Goal: Transaction & Acquisition: Book appointment/travel/reservation

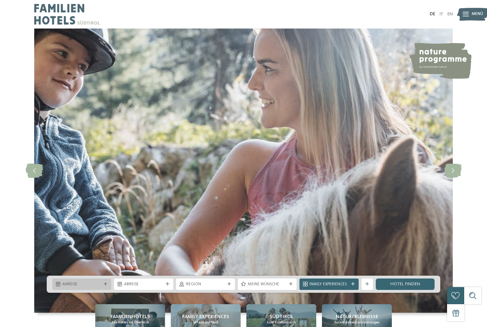
click at [103, 286] on div at bounding box center [106, 284] width 6 height 4
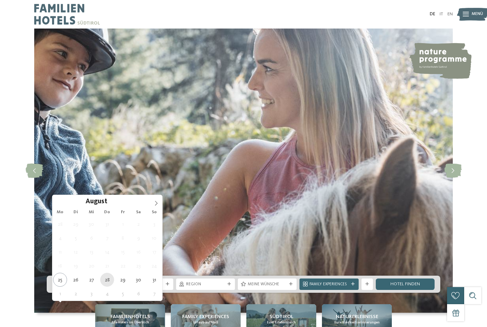
type div "[DATE]"
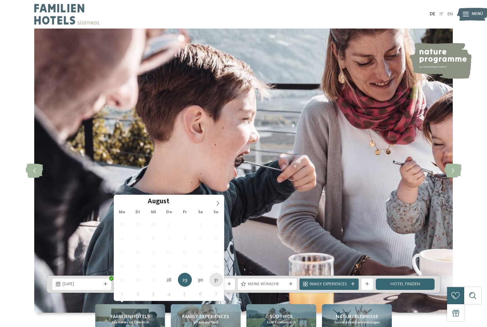
type div "[DATE]"
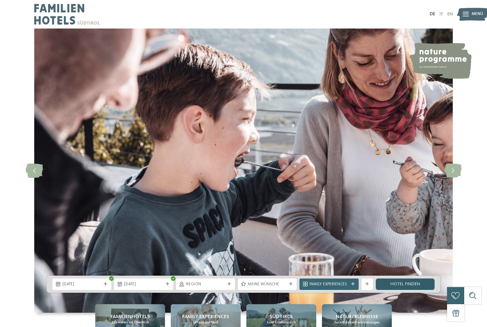
click at [416, 290] on link "Hotel finden" at bounding box center [405, 283] width 59 height 11
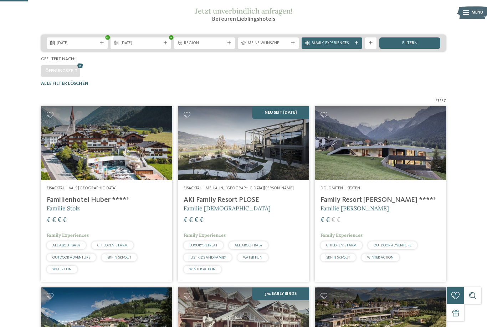
scroll to position [99, 0]
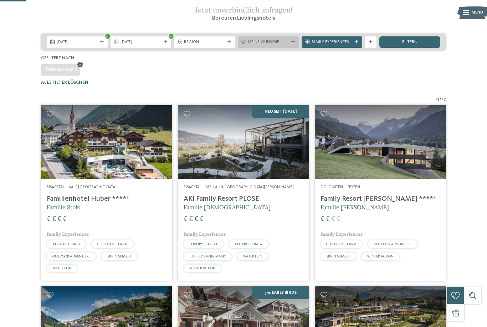
click at [294, 44] on icon at bounding box center [293, 42] width 4 height 4
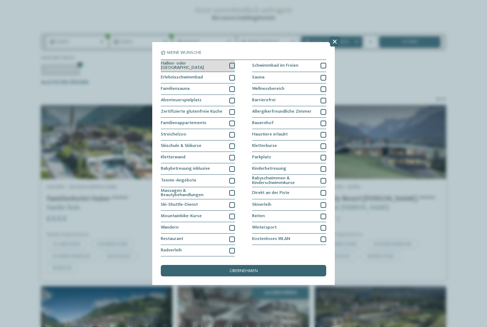
click at [233, 63] on div at bounding box center [232, 66] width 6 height 6
click at [234, 75] on div at bounding box center [232, 78] width 6 height 6
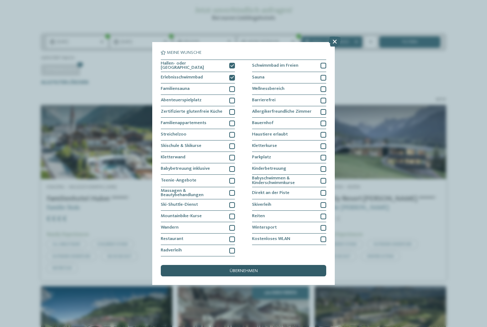
click at [232, 265] on div "übernehmen" at bounding box center [243, 270] width 165 height 11
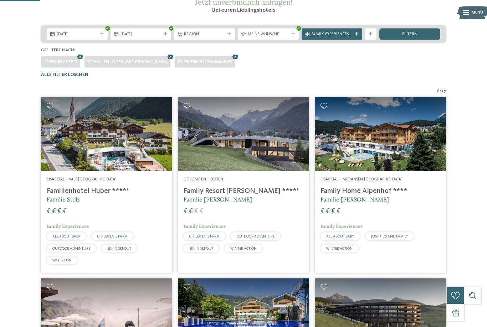
scroll to position [63, 0]
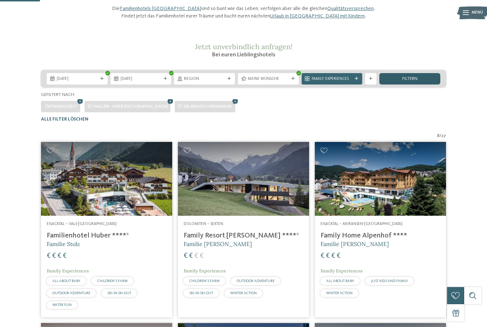
click at [410, 81] on span "filtern" at bounding box center [409, 79] width 15 height 5
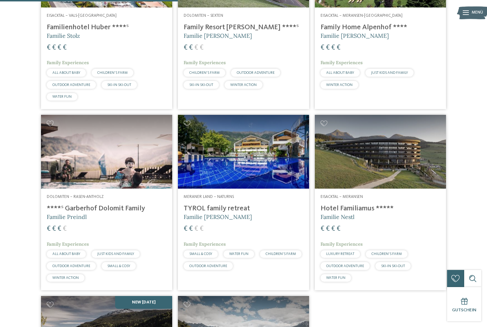
scroll to position [271, 0]
click at [360, 213] on h4 "Hotel Familiamus *****" at bounding box center [381, 209] width 120 height 9
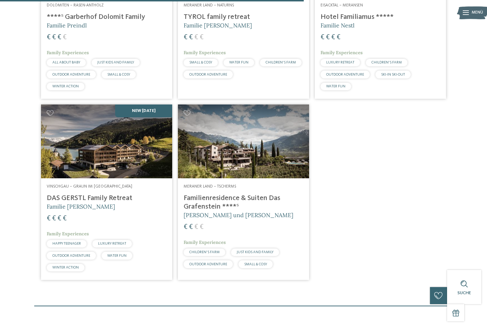
scroll to position [470, 0]
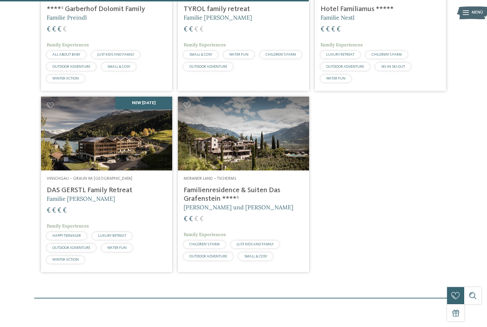
click at [94, 203] on h5 "Familie [PERSON_NAME]" at bounding box center [107, 199] width 120 height 8
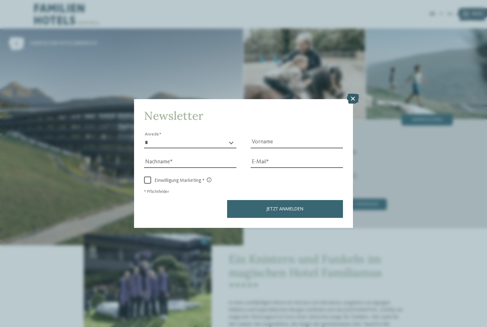
click at [356, 94] on icon at bounding box center [353, 99] width 12 height 10
